Goal: Information Seeking & Learning: Find contact information

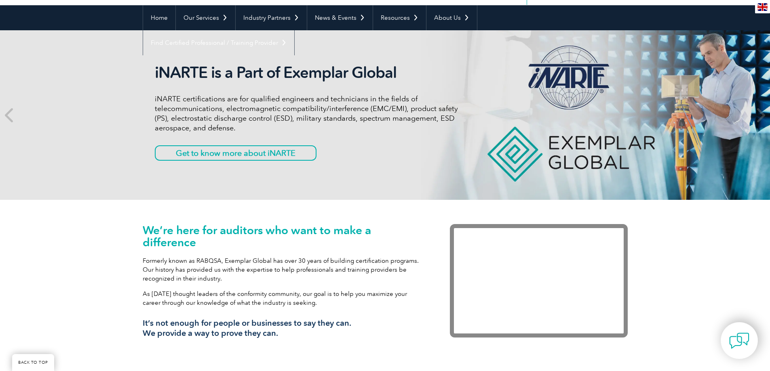
scroll to position [40, 0]
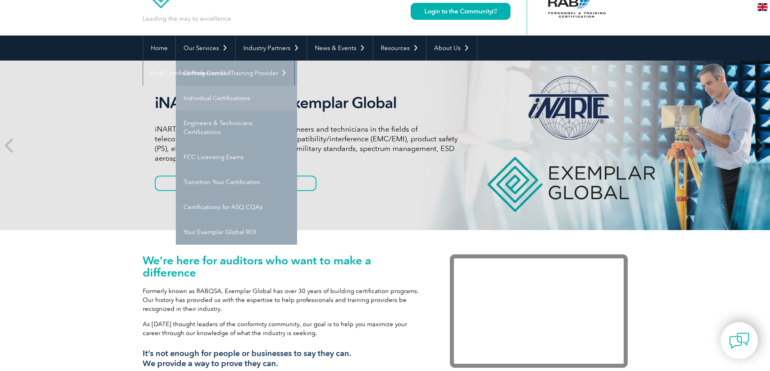
click at [206, 99] on link "Individual Certifications" at bounding box center [236, 98] width 121 height 25
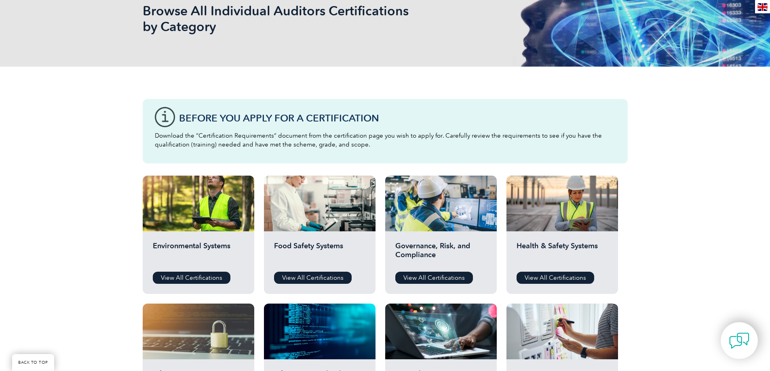
scroll to position [202, 0]
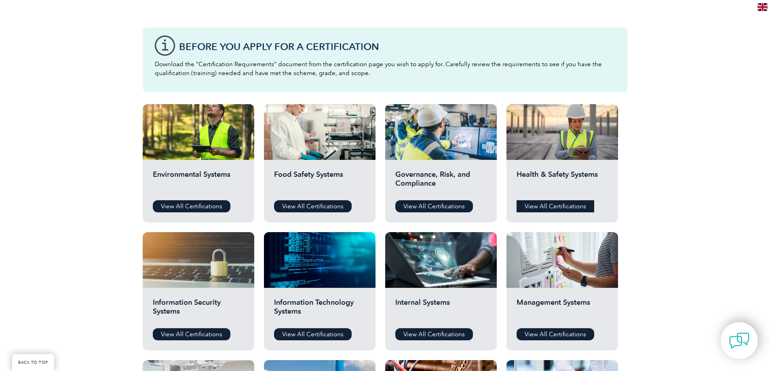
click at [552, 203] on link "View All Certifications" at bounding box center [555, 206] width 78 height 12
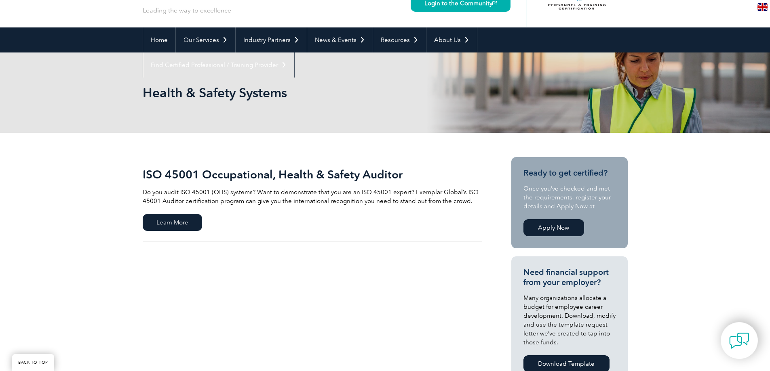
scroll to position [40, 0]
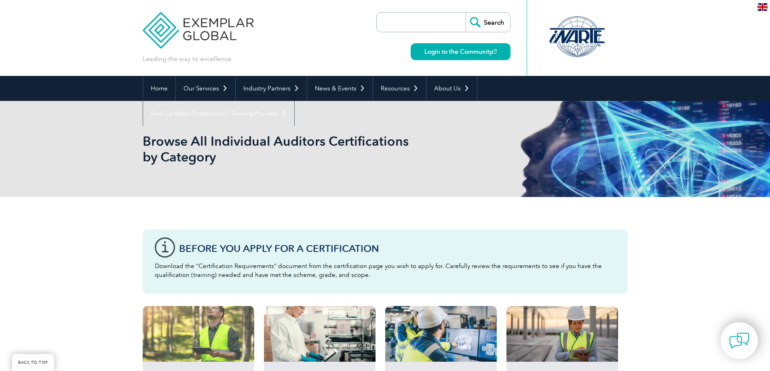
scroll to position [202, 0]
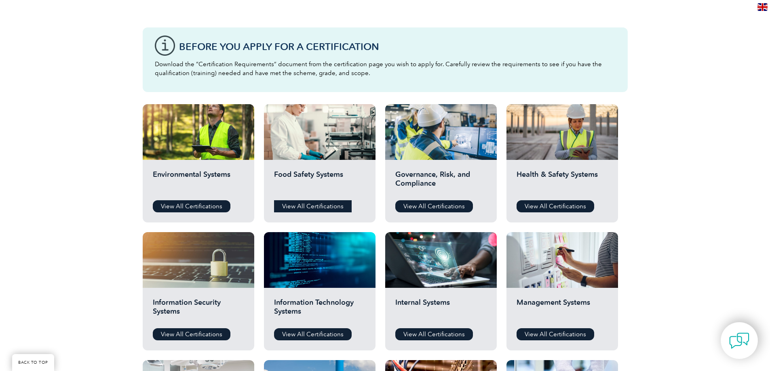
click at [321, 204] on link "View All Certifications" at bounding box center [313, 206] width 78 height 12
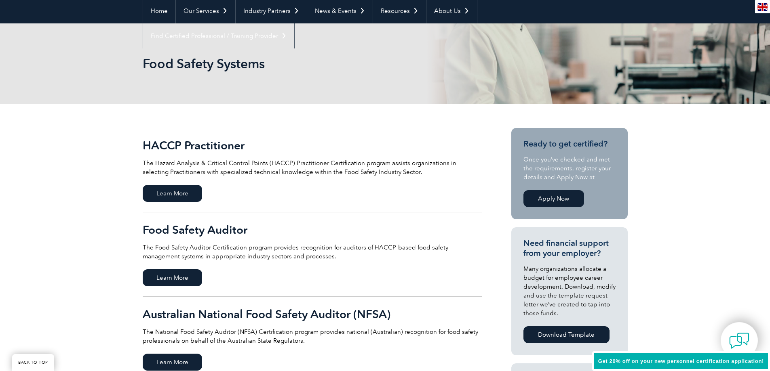
scroll to position [81, 0]
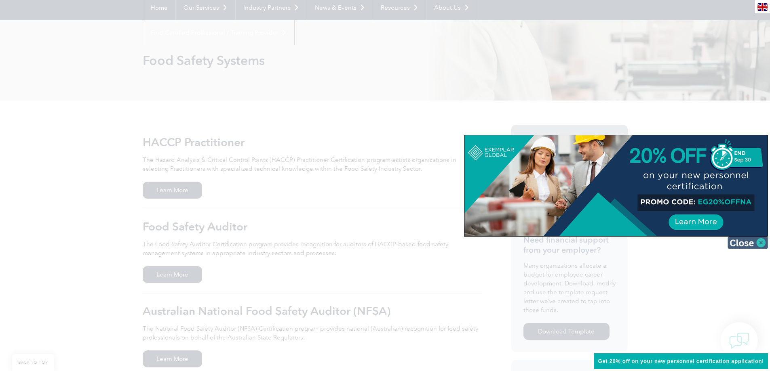
click at [759, 240] on img at bounding box center [747, 243] width 40 height 12
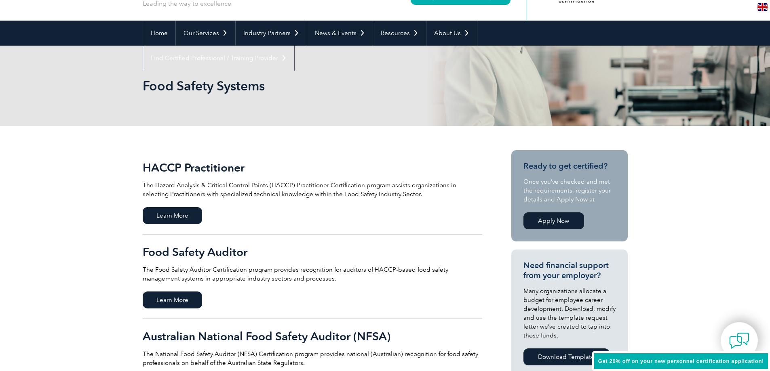
scroll to position [40, 0]
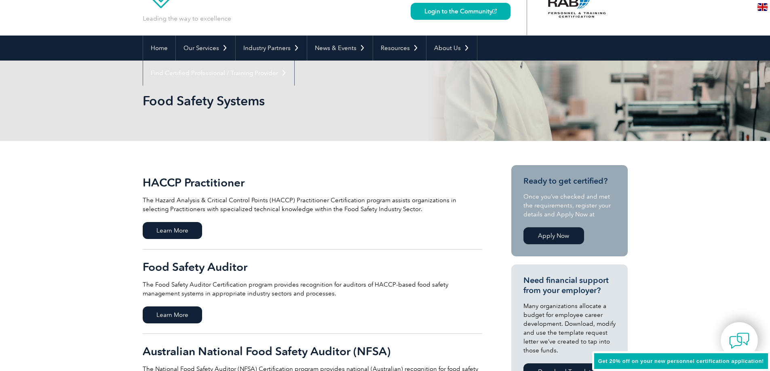
drag, startPoint x: 103, startPoint y: 37, endPoint x: 130, endPoint y: 61, distance: 36.6
click at [116, 50] on div "Home Our Services Getting Certified Individual Certifications Engineers & Techn…" at bounding box center [385, 48] width 770 height 25
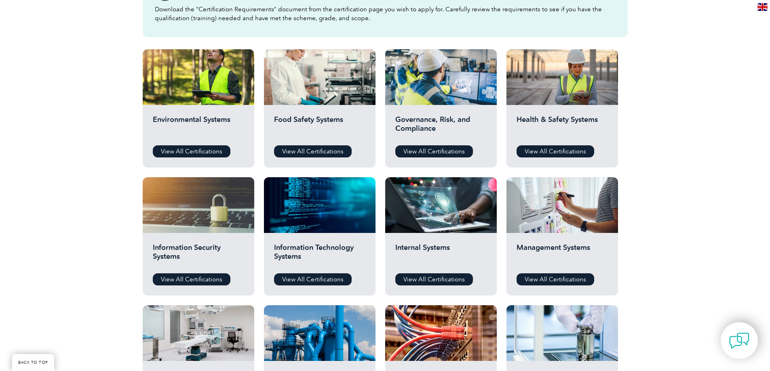
scroll to position [202, 0]
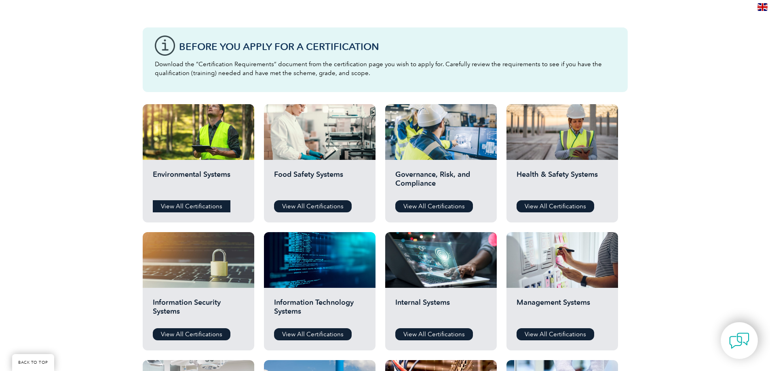
click at [192, 203] on link "View All Certifications" at bounding box center [192, 206] width 78 height 12
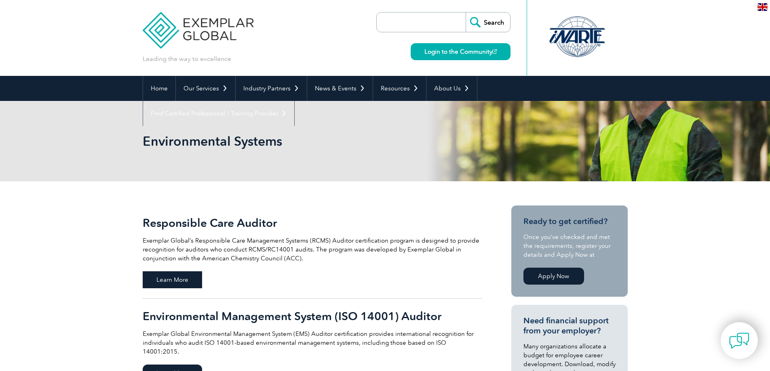
click at [159, 277] on span "Learn More" at bounding box center [172, 280] width 59 height 17
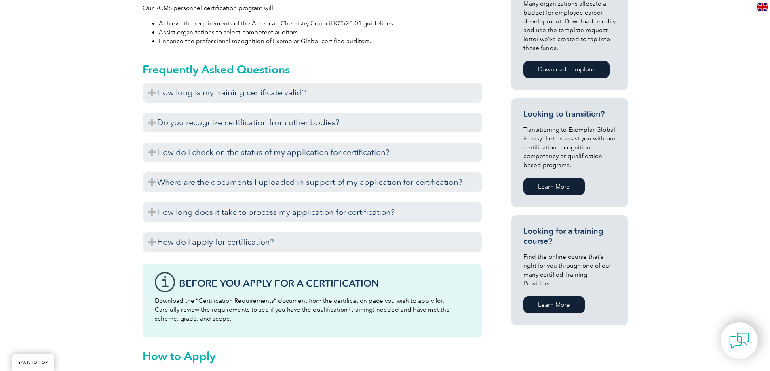
scroll to position [404, 0]
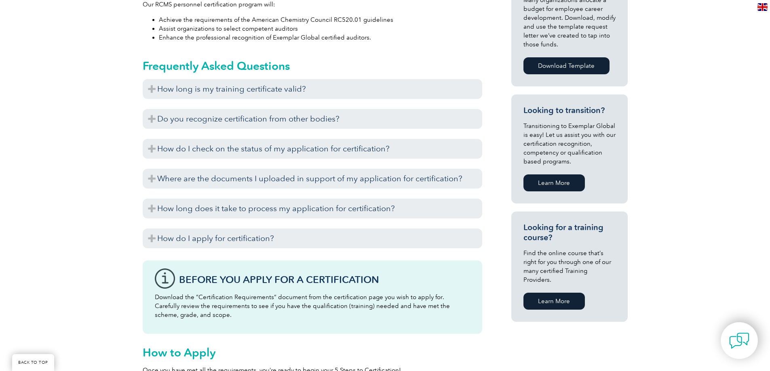
click at [554, 296] on link "Learn More" at bounding box center [553, 301] width 61 height 17
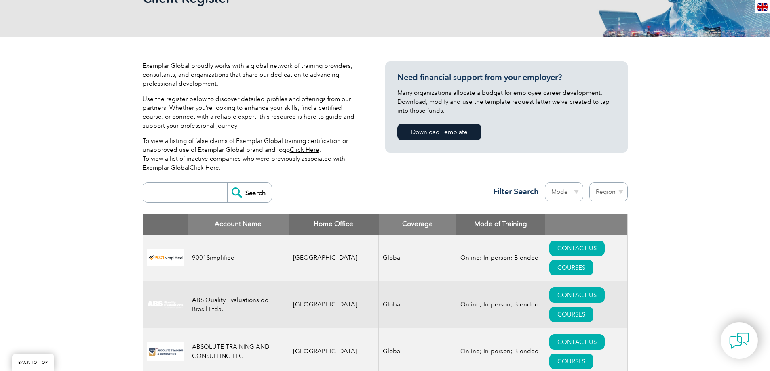
scroll to position [162, 0]
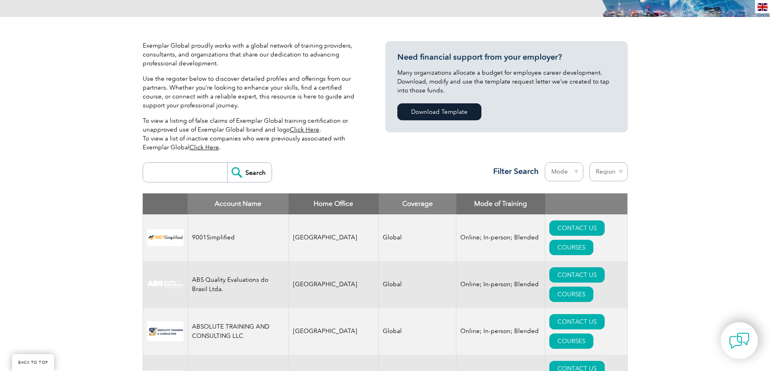
click at [614, 174] on select "Region Australia Bahrain Bangladesh Brazil Canada Colombia Dominican Republic E…" at bounding box center [608, 171] width 38 height 19
select select "United States"
click at [589, 162] on select "Region Australia Bahrain Bangladesh Brazil Canada Colombia Dominican Republic E…" at bounding box center [608, 171] width 38 height 19
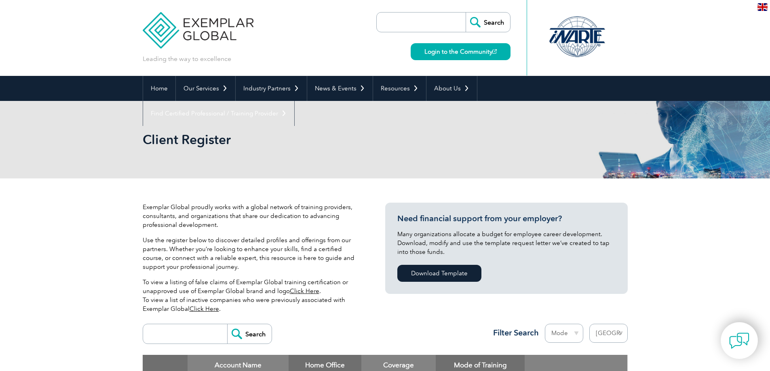
select select "[GEOGRAPHIC_DATA]"
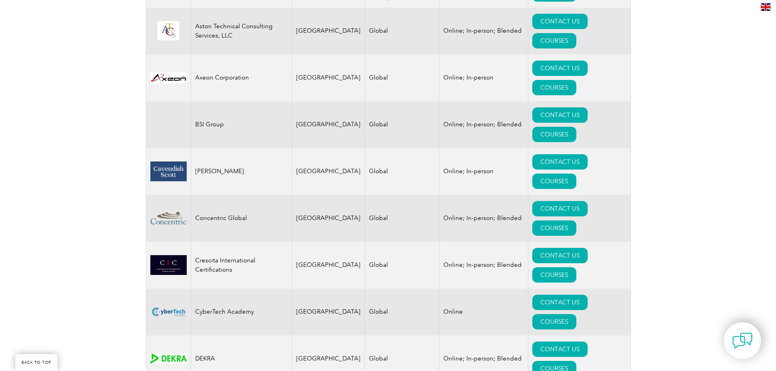
scroll to position [525, 0]
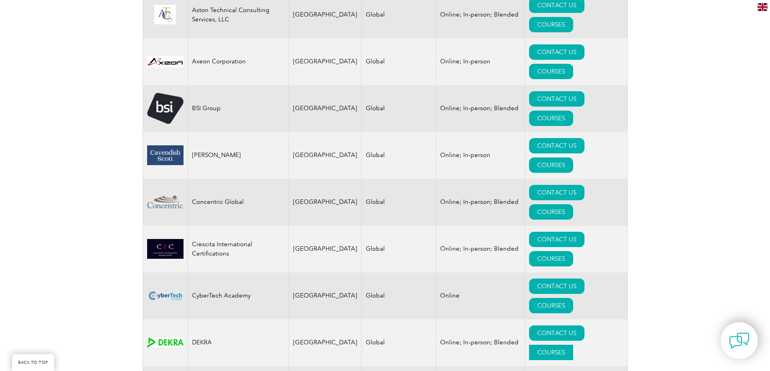
click at [572, 345] on link "COURSES" at bounding box center [551, 352] width 44 height 15
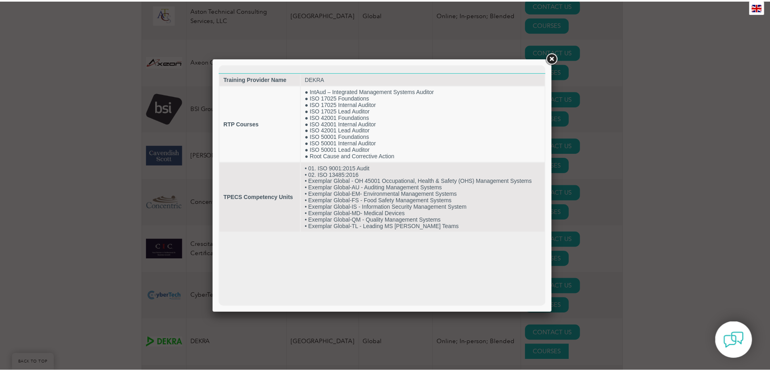
scroll to position [0, 0]
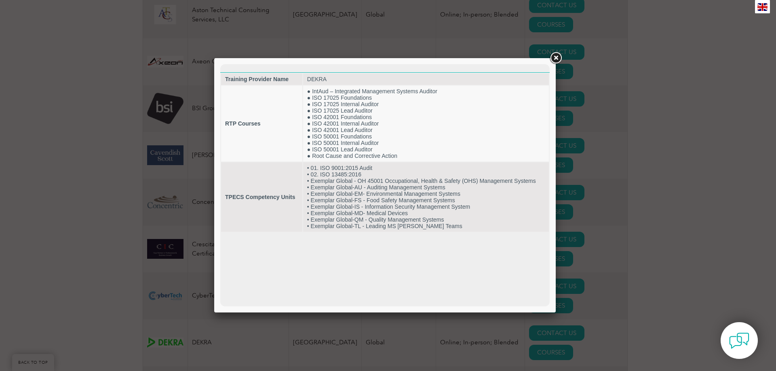
click at [557, 58] on link at bounding box center [555, 58] width 15 height 15
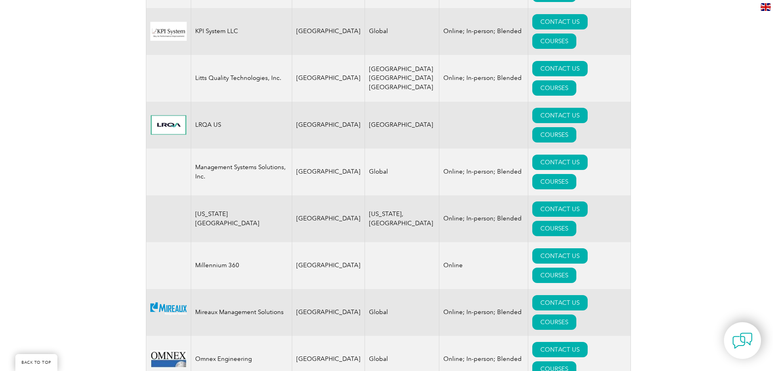
scroll to position [1454, 0]
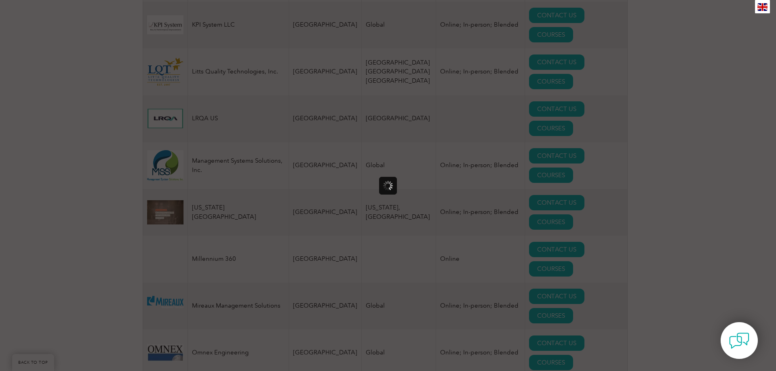
scroll to position [0, 0]
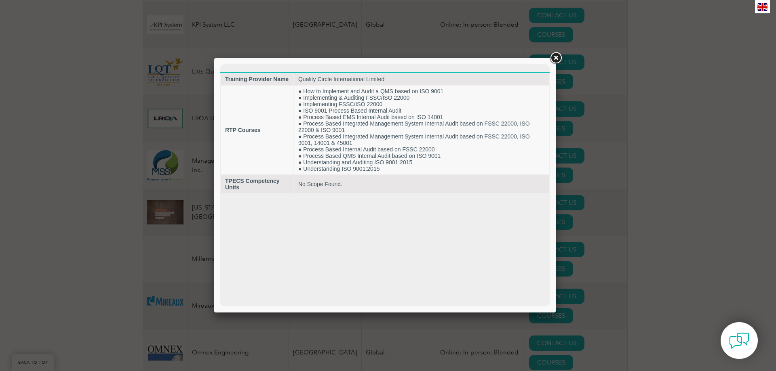
click at [557, 56] on link at bounding box center [555, 58] width 15 height 15
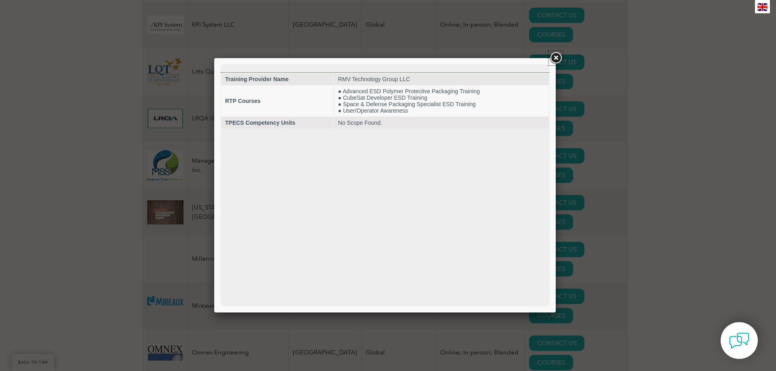
click at [556, 58] on link at bounding box center [555, 58] width 15 height 15
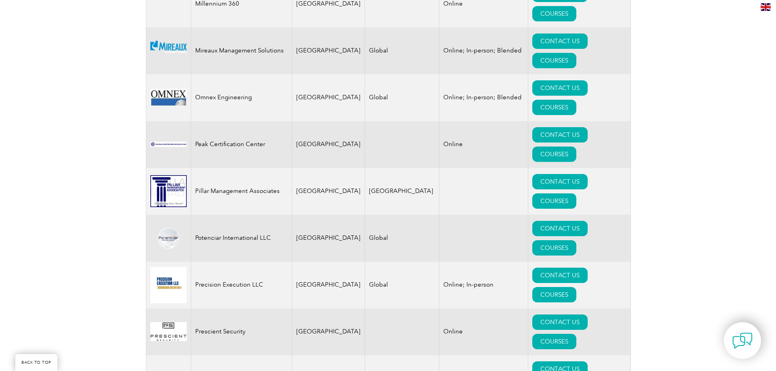
scroll to position [1737, 0]
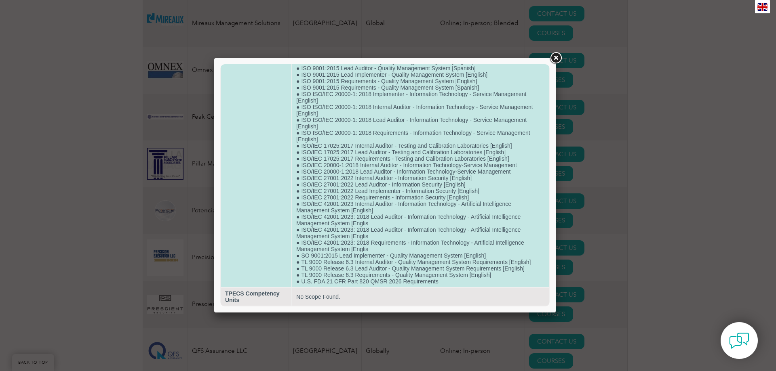
scroll to position [508, 0]
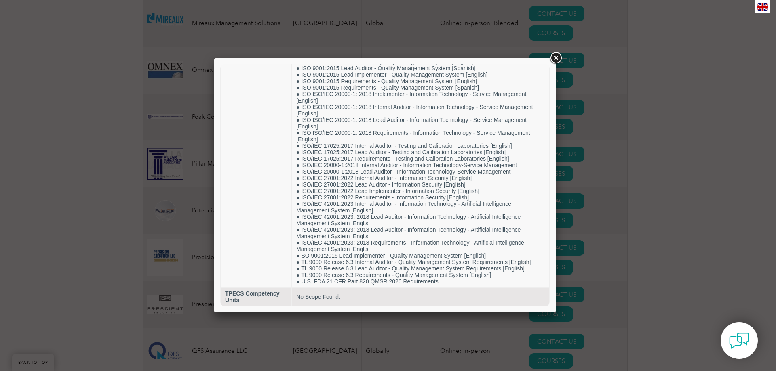
click at [554, 59] on link at bounding box center [555, 58] width 15 height 15
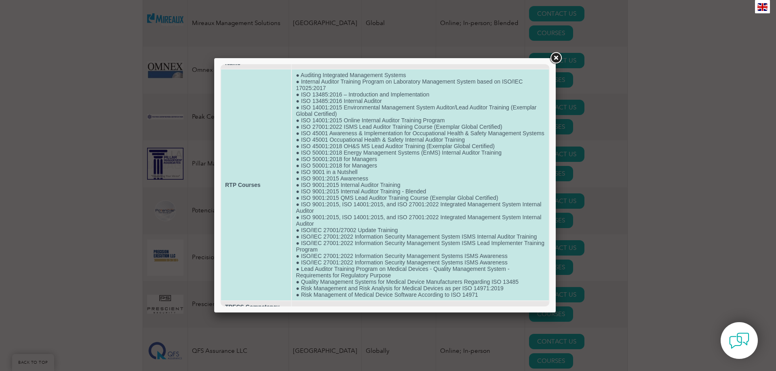
scroll to position [40, 0]
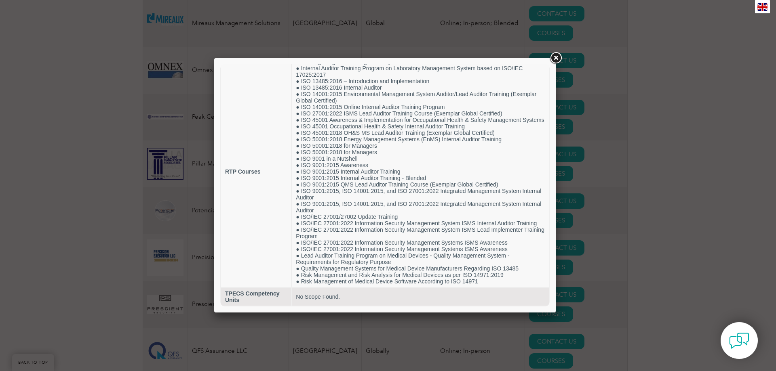
click at [556, 56] on link at bounding box center [555, 58] width 15 height 15
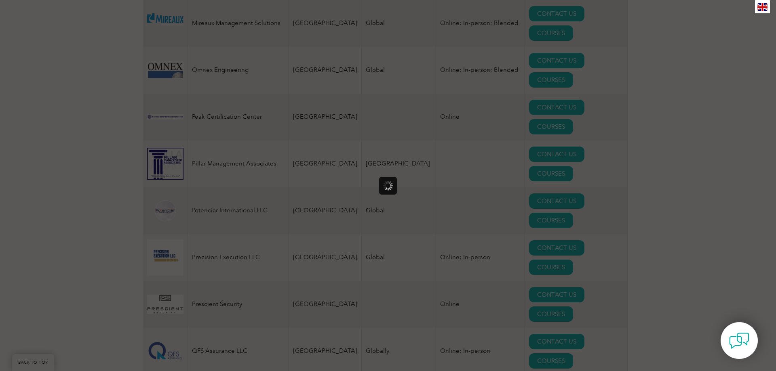
scroll to position [0, 0]
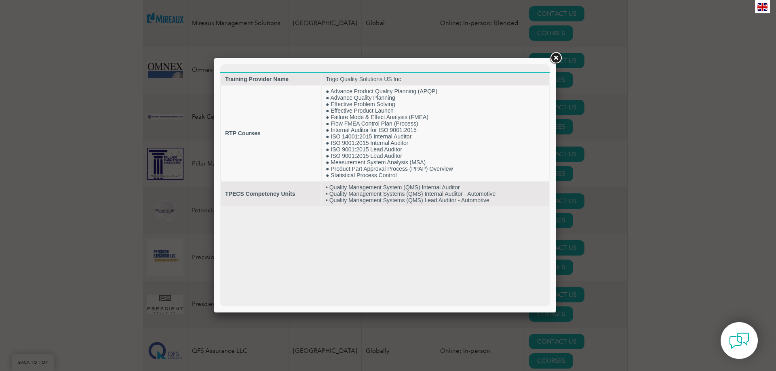
click at [558, 56] on link at bounding box center [555, 58] width 15 height 15
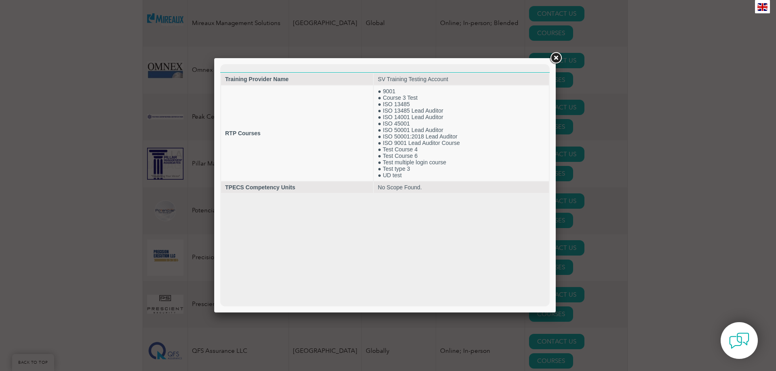
click at [555, 61] on link at bounding box center [555, 58] width 15 height 15
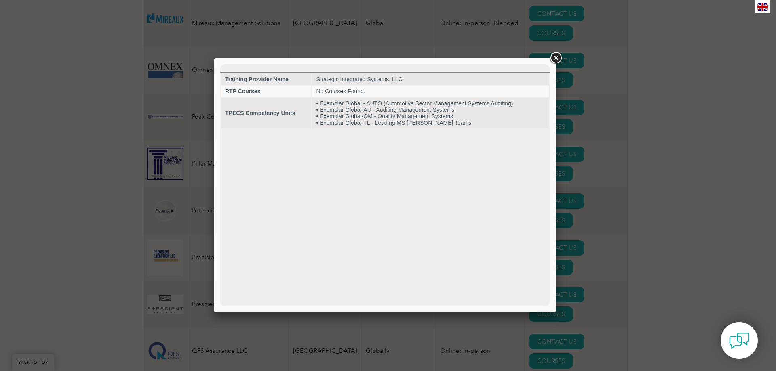
click at [553, 56] on link at bounding box center [555, 58] width 15 height 15
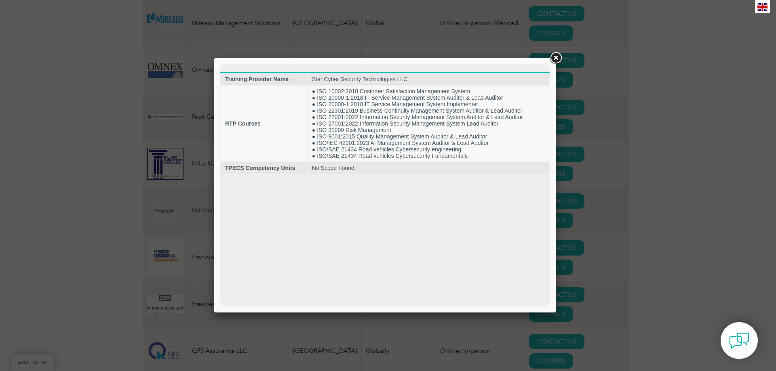
click at [552, 59] on link at bounding box center [555, 58] width 15 height 15
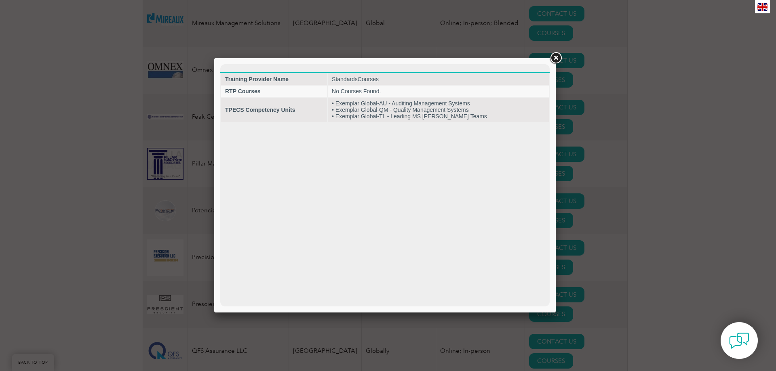
click at [554, 58] on link at bounding box center [555, 58] width 15 height 15
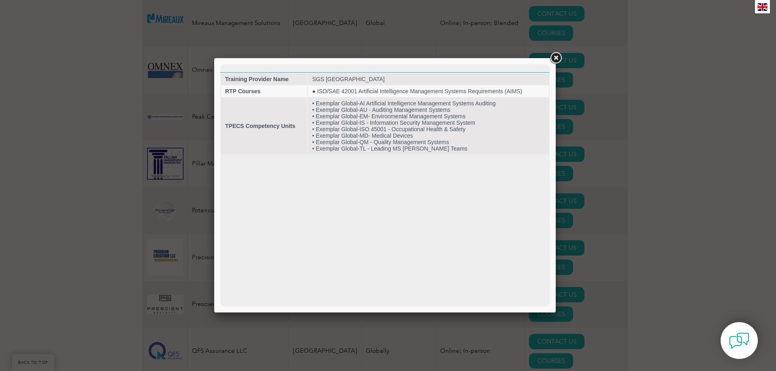
click at [556, 57] on link at bounding box center [555, 58] width 15 height 15
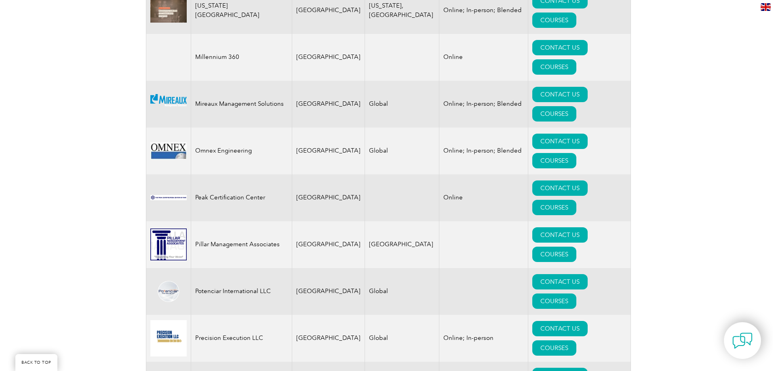
scroll to position [1616, 0]
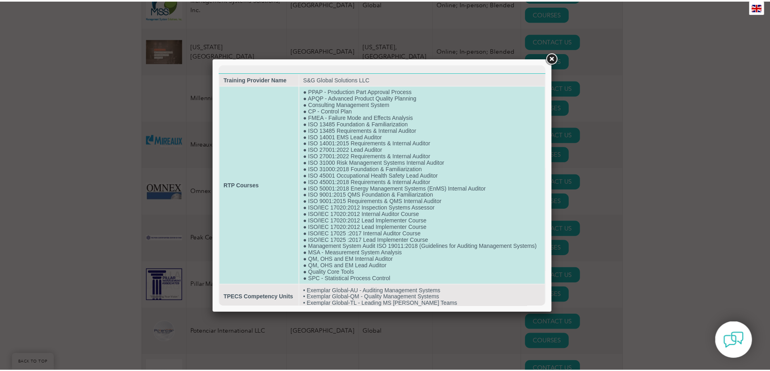
scroll to position [10, 0]
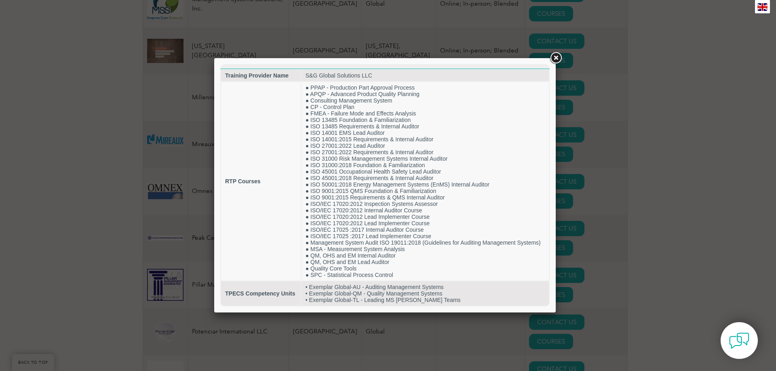
click at [556, 60] on link at bounding box center [555, 58] width 15 height 15
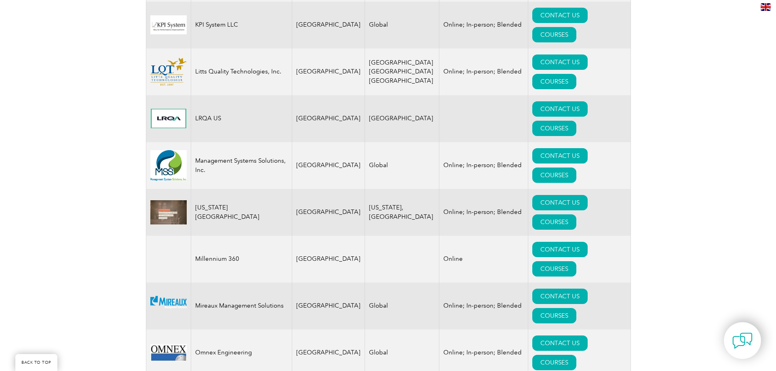
scroll to position [1414, 0]
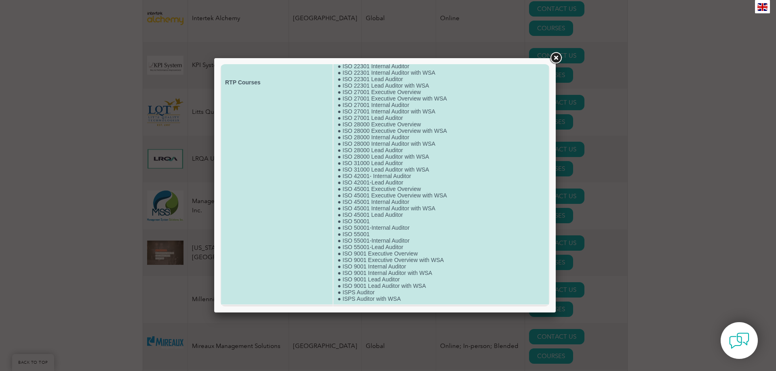
scroll to position [236, 0]
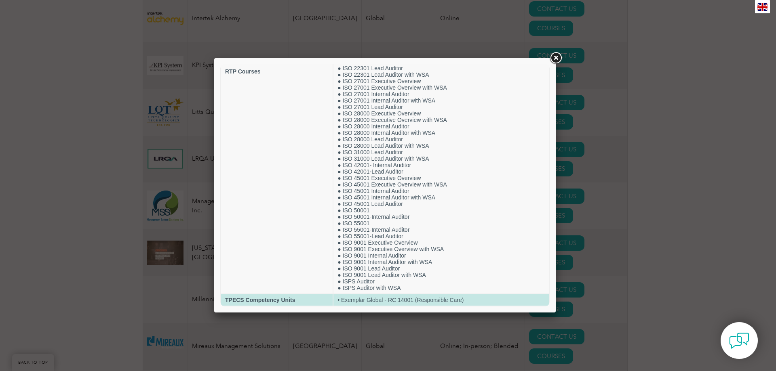
click at [405, 301] on td "• Exemplar Global - RC 14001 (Responsible Care)" at bounding box center [440, 300] width 215 height 11
click at [357, 302] on td "• Exemplar Global - RC 14001 (Responsible Care)" at bounding box center [440, 300] width 215 height 11
click at [484, 301] on td "• Exemplar Global - RC 14001 (Responsible Care)" at bounding box center [440, 300] width 215 height 11
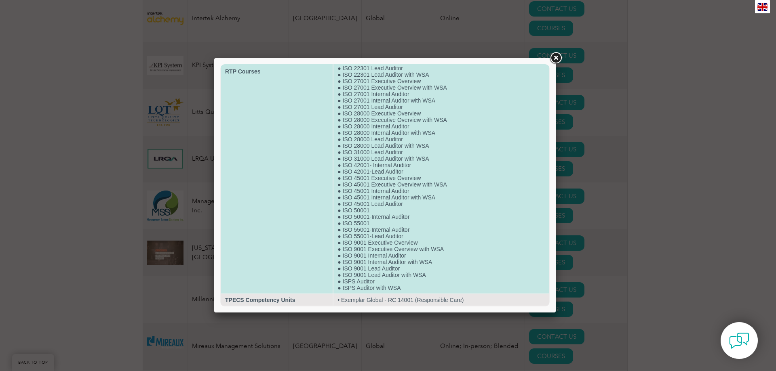
drag, startPoint x: 516, startPoint y: 223, endPoint x: 526, endPoint y: 223, distance: 10.1
click at [522, 223] on td "● ISM Auditor ● ISM Auditor with WSA ● ISO 13485 Executive Overview ● ISO 13485…" at bounding box center [440, 71] width 215 height 444
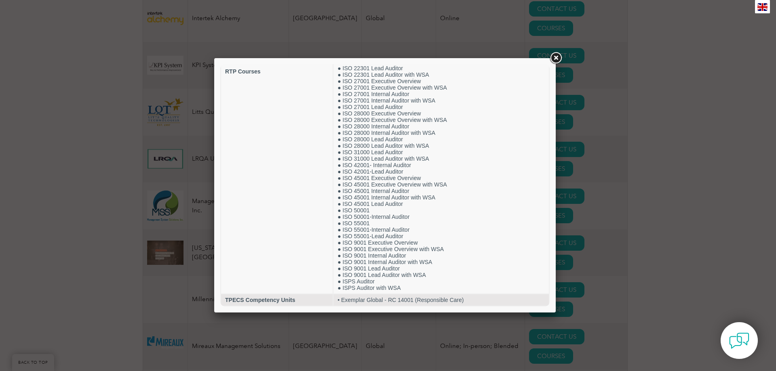
click at [557, 58] on link at bounding box center [555, 58] width 15 height 15
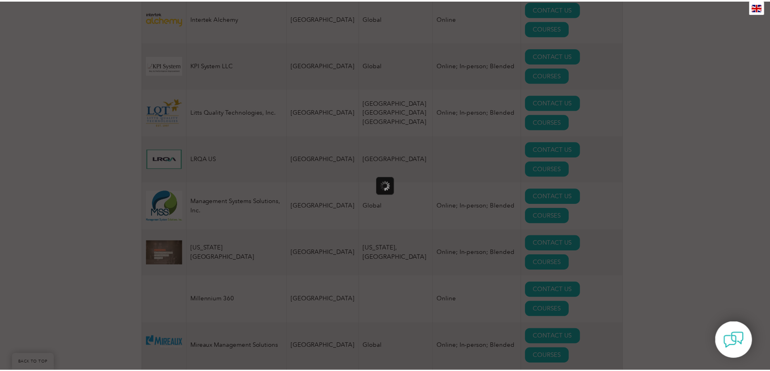
scroll to position [0, 0]
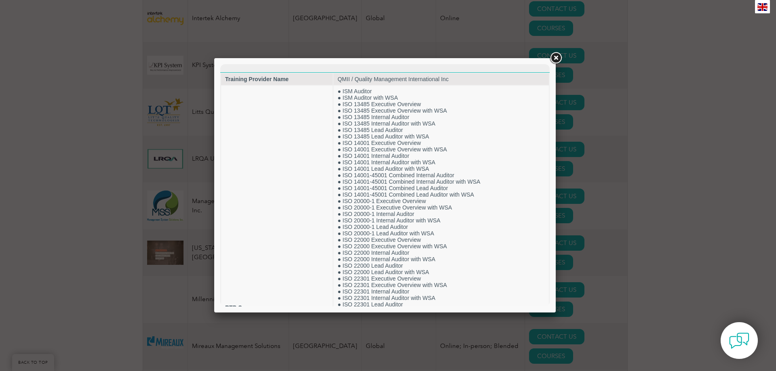
click at [553, 54] on link at bounding box center [555, 58] width 15 height 15
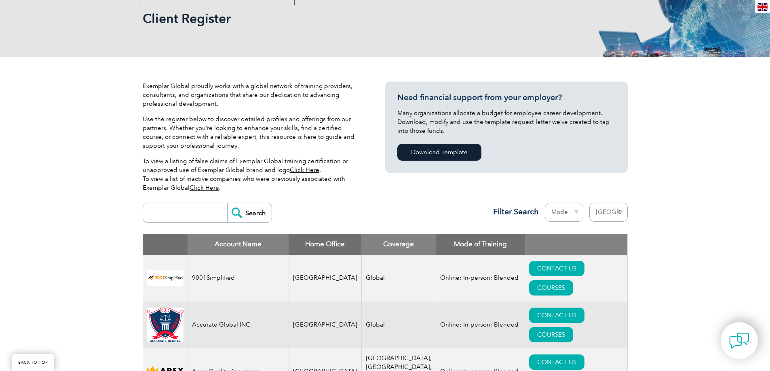
scroll to position [40, 0]
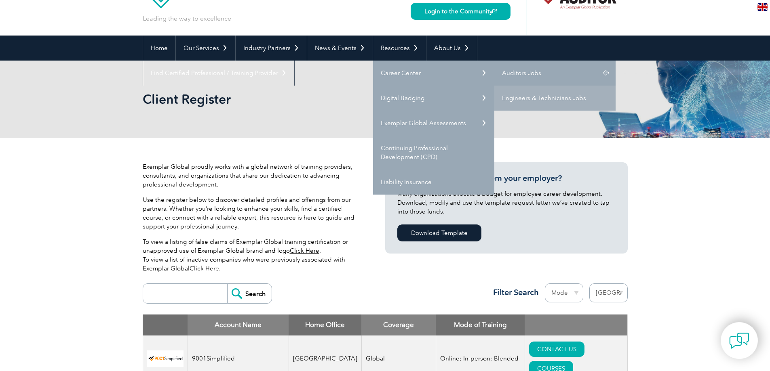
click at [566, 73] on link "Auditors Jobs" at bounding box center [554, 73] width 121 height 25
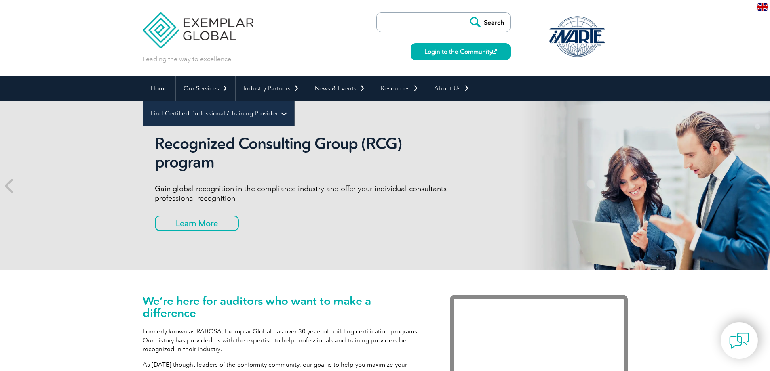
click at [294, 101] on link "Find Certified Professional / Training Provider" at bounding box center [218, 113] width 151 height 25
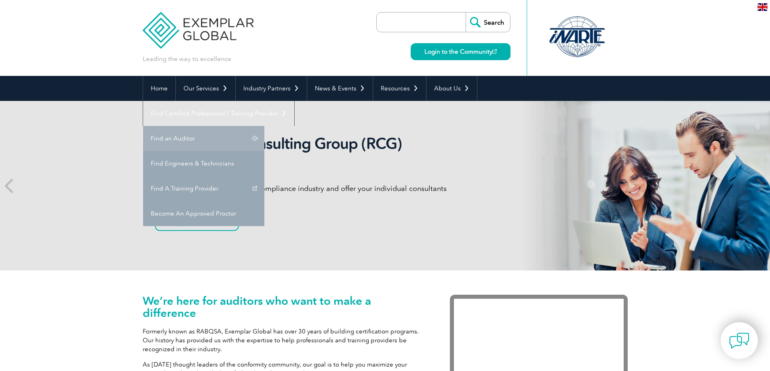
click at [264, 126] on link "Find an Auditor" at bounding box center [203, 138] width 121 height 25
